Goal: Task Accomplishment & Management: Complete application form

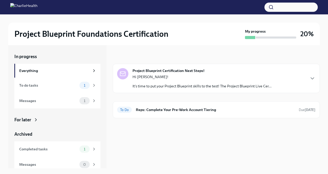
click at [207, 79] on div "Hi Zach! It's time to put your Project Blueprint skills to the test! The Projec…" at bounding box center [202, 81] width 139 height 14
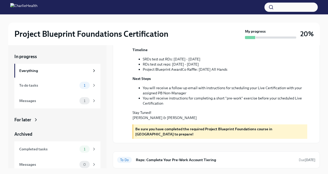
scroll to position [1, 0]
click at [190, 159] on h6 "Reps: Complete Your Pre-Work Account Tiering" at bounding box center [215, 159] width 159 height 6
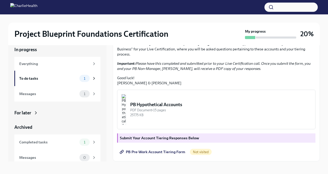
scroll to position [9, 0]
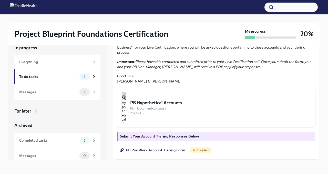
click at [194, 103] on div "PB Hypothetical Accounts" at bounding box center [220, 103] width 181 height 6
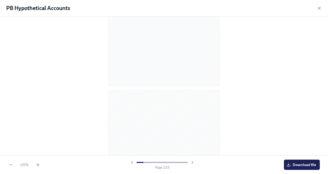
scroll to position [0, 0]
click at [319, 8] on icon "button" at bounding box center [319, 8] width 3 height 3
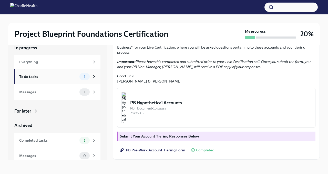
click at [78, 78] on div "To do tasks 1" at bounding box center [57, 76] width 77 height 7
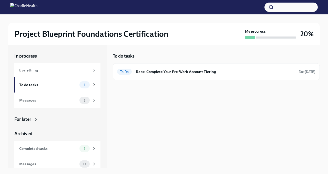
scroll to position [1, 0]
click at [168, 73] on h6 "Reps: Complete Your Pre-Work Account Tiering" at bounding box center [215, 72] width 159 height 6
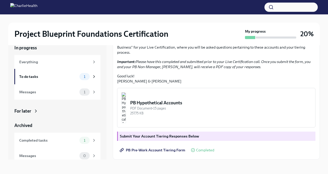
scroll to position [122, 0]
click at [96, 93] on icon at bounding box center [94, 92] width 5 height 5
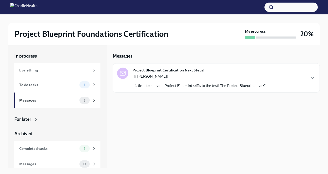
scroll to position [1, 0]
click at [177, 79] on div "Hi Zach! It's time to put your Project Blueprint skills to the test! The Projec…" at bounding box center [202, 81] width 139 height 14
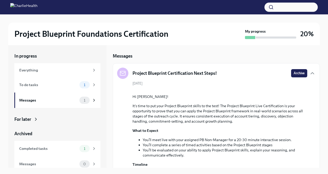
scroll to position [127, 0]
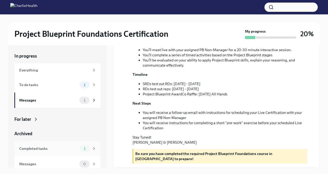
click at [81, 148] on span "1" at bounding box center [85, 148] width 8 height 4
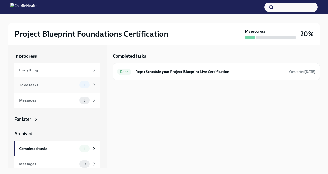
click at [81, 87] on div "1" at bounding box center [84, 84] width 10 height 7
click at [187, 75] on div "To Do Reps: Complete Your Pre-Work Account Tiering Due today" at bounding box center [216, 71] width 198 height 8
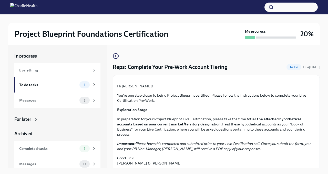
scroll to position [122, 0]
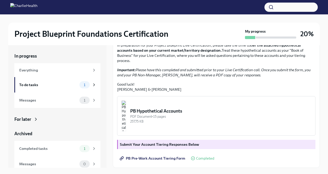
click at [167, 158] on span "PB Pre-Work Account Tiering Form" at bounding box center [153, 157] width 65 height 5
